Goal: Browse casually

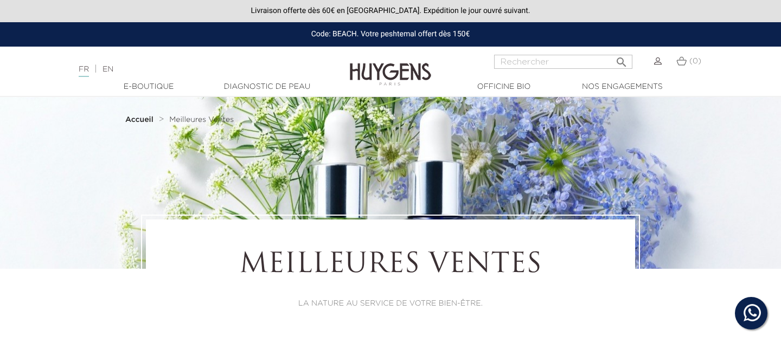
click at [409, 76] on img at bounding box center [390, 67] width 81 height 42
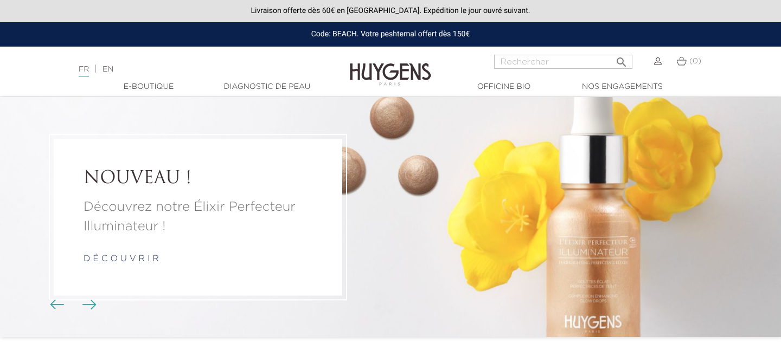
click at [96, 305] on img "Boutons du carrousel" at bounding box center [89, 305] width 14 height 10
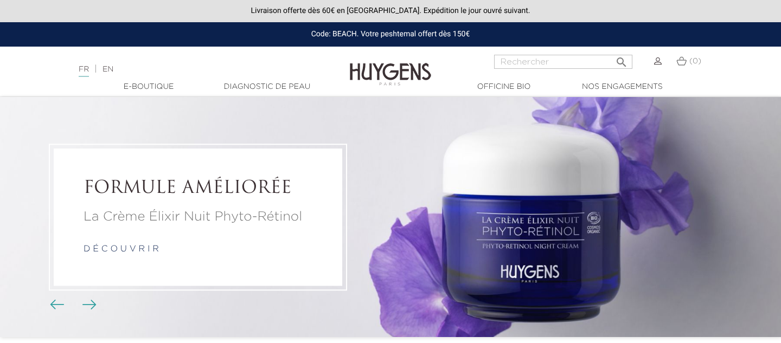
click at [96, 305] on img "Boutons du carrousel" at bounding box center [89, 305] width 14 height 10
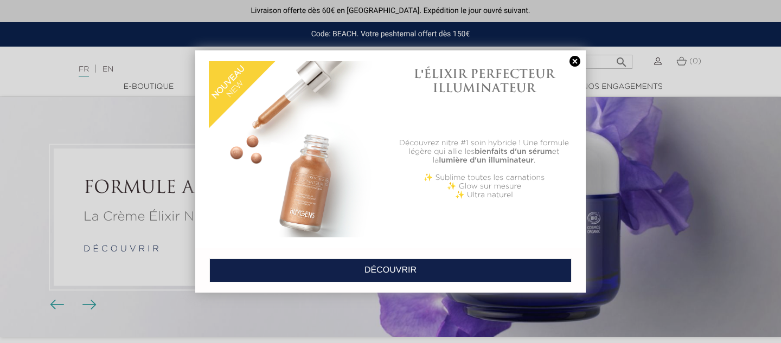
click at [455, 222] on div "Découvrez nitre #1 soin hybride ! Une formule légère qui allie les bienfaits d'…" at bounding box center [484, 188] width 176 height 104
click at [575, 59] on link at bounding box center [575, 61] width 15 height 11
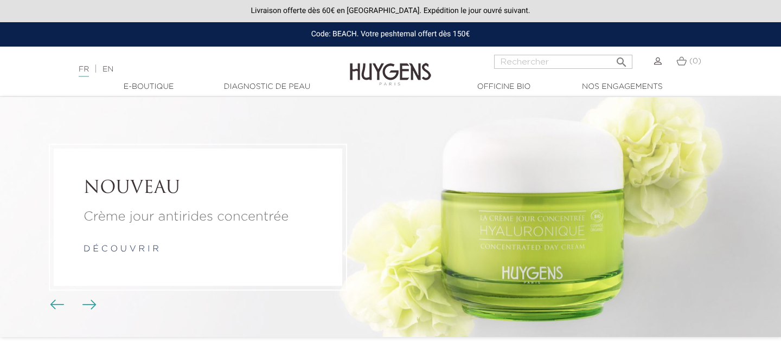
click at [91, 305] on img "Boutons du carrousel" at bounding box center [89, 305] width 14 height 10
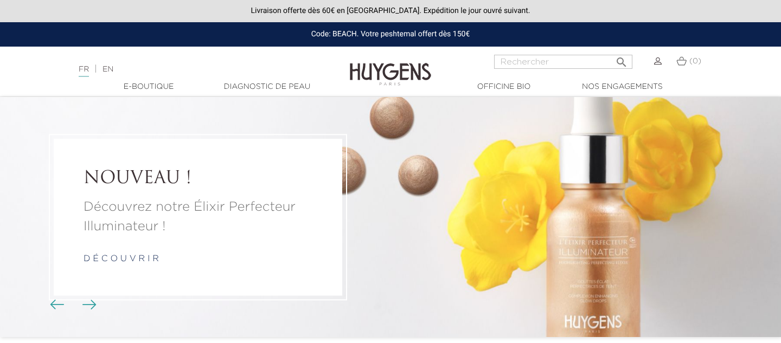
click at [92, 298] on span "Boutons du carrousel" at bounding box center [89, 304] width 16 height 16
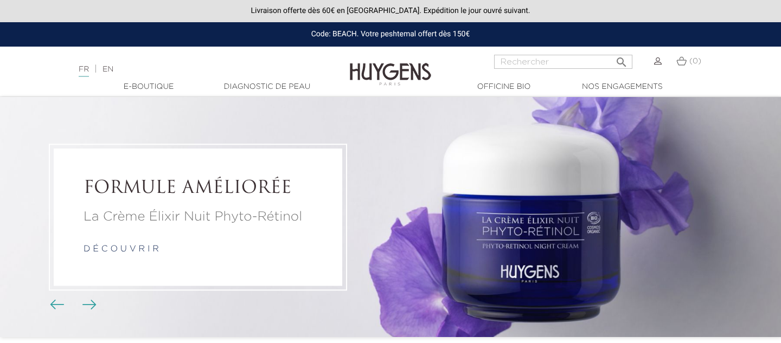
click at [92, 298] on span "Boutons du carrousel" at bounding box center [89, 304] width 16 height 16
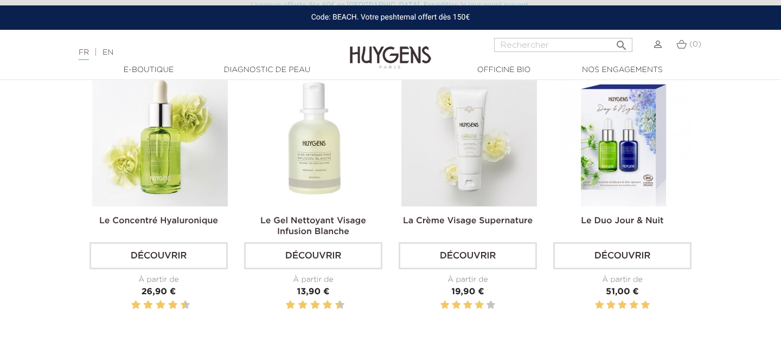
scroll to position [211, 0]
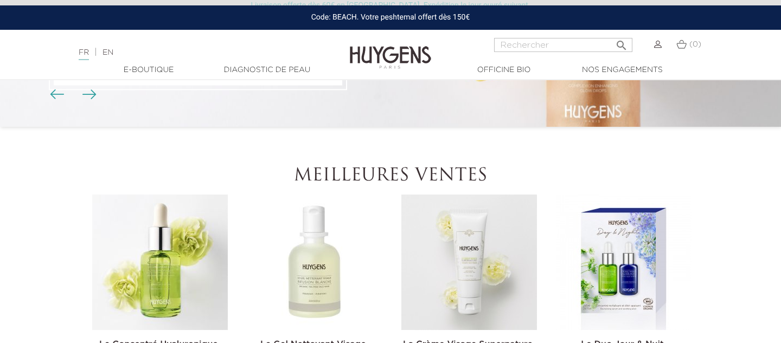
click at [502, 257] on img at bounding box center [470, 263] width 136 height 136
